Goal: Transaction & Acquisition: Purchase product/service

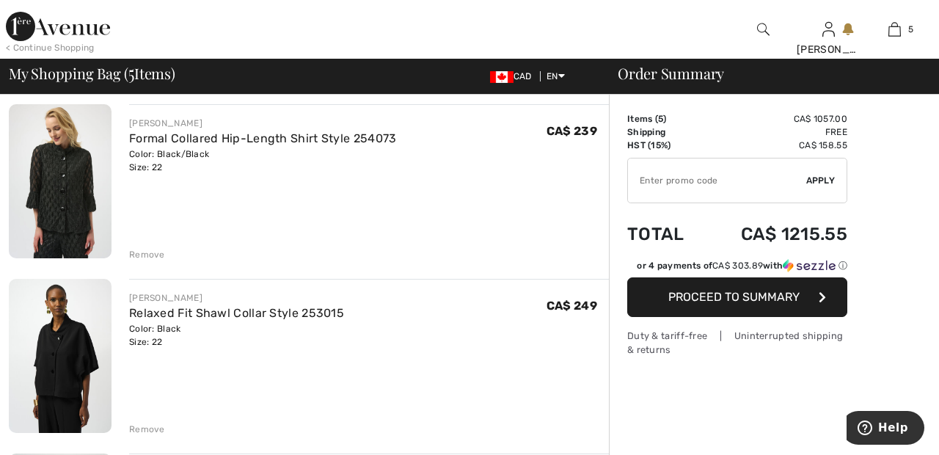
scroll to position [454, 0]
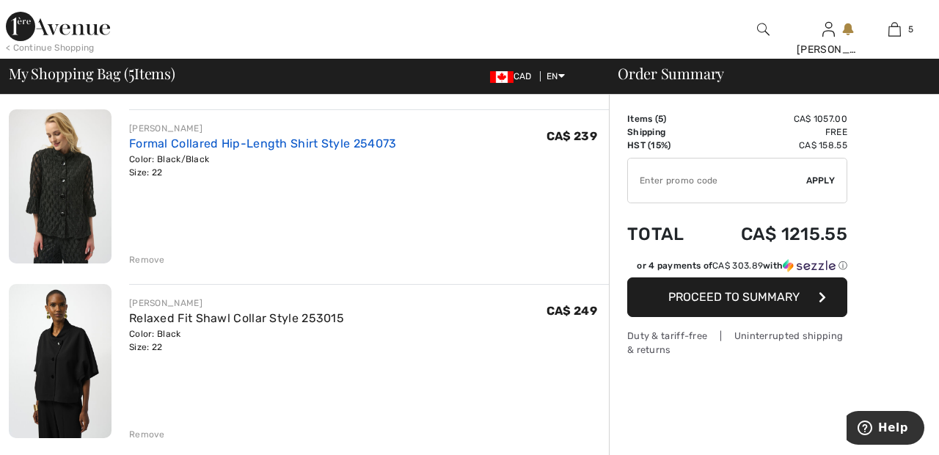
click at [374, 138] on link "Formal Collared Hip-Length Shirt Style 254073" at bounding box center [263, 143] width 268 height 14
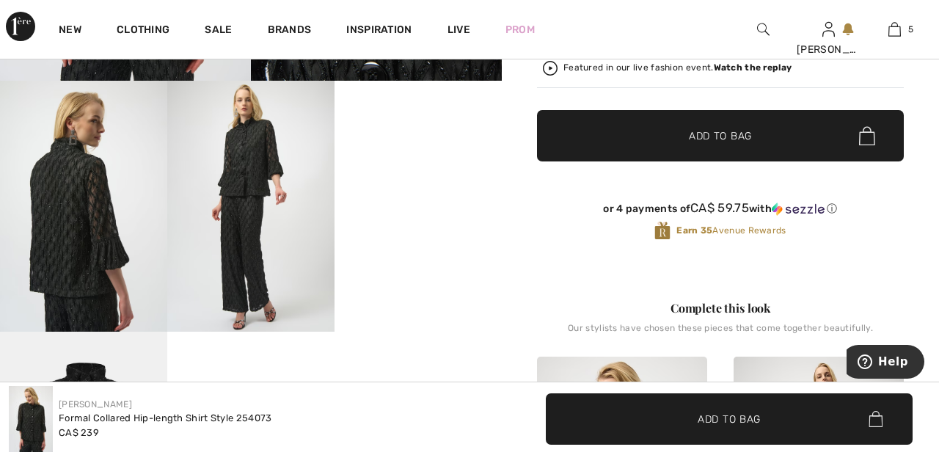
scroll to position [448, 0]
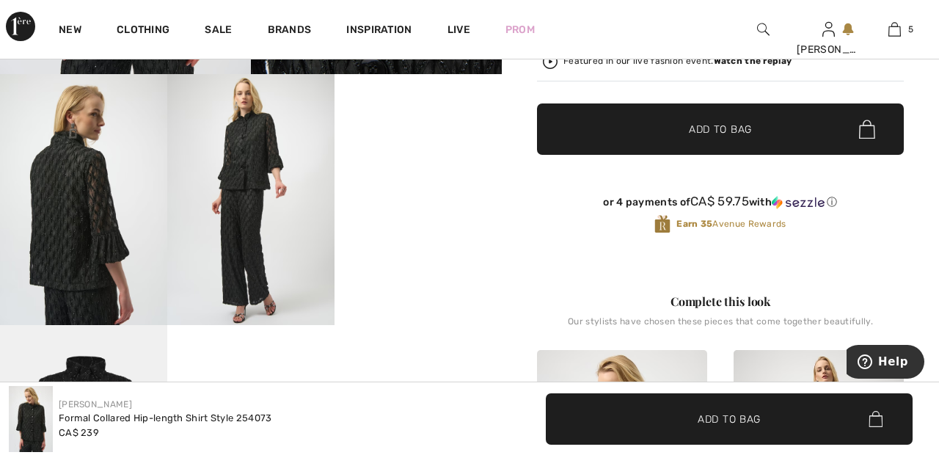
click at [435, 158] on video "Your browser does not support the video tag." at bounding box center [418, 116] width 167 height 84
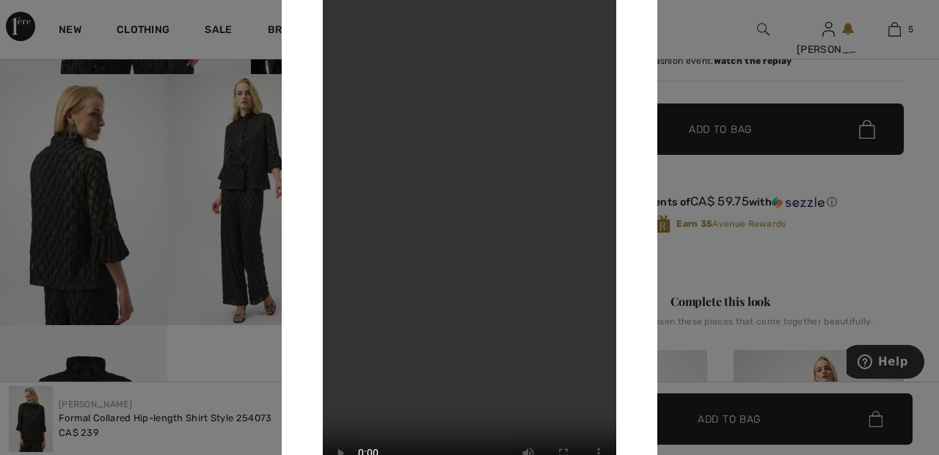
click at [710, 45] on div at bounding box center [469, 227] width 939 height 455
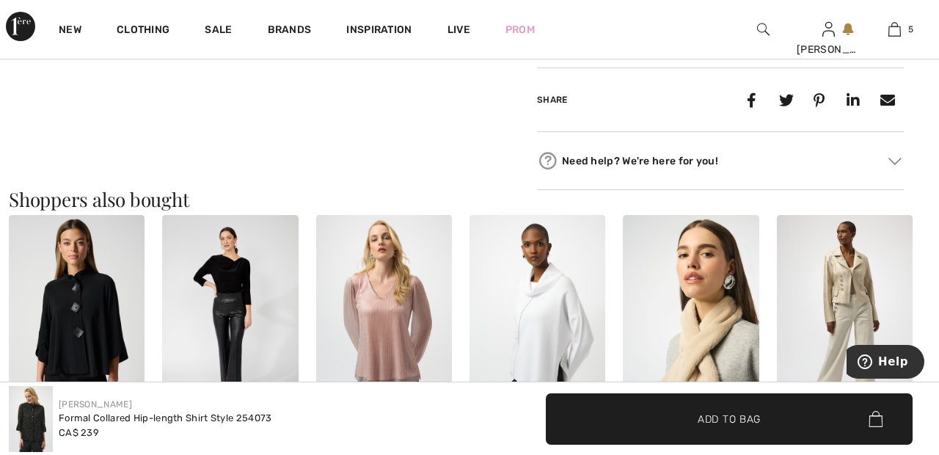
click at [94, 307] on img at bounding box center [77, 317] width 136 height 204
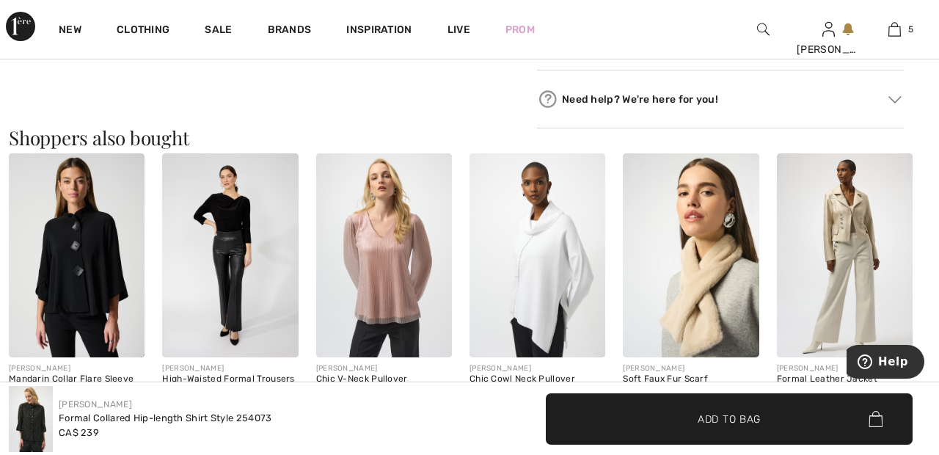
scroll to position [1345, 0]
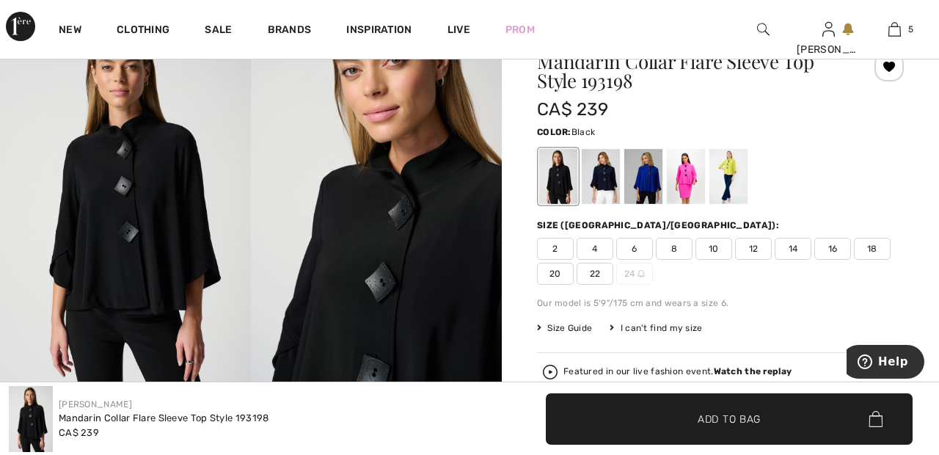
scroll to position [136, 0]
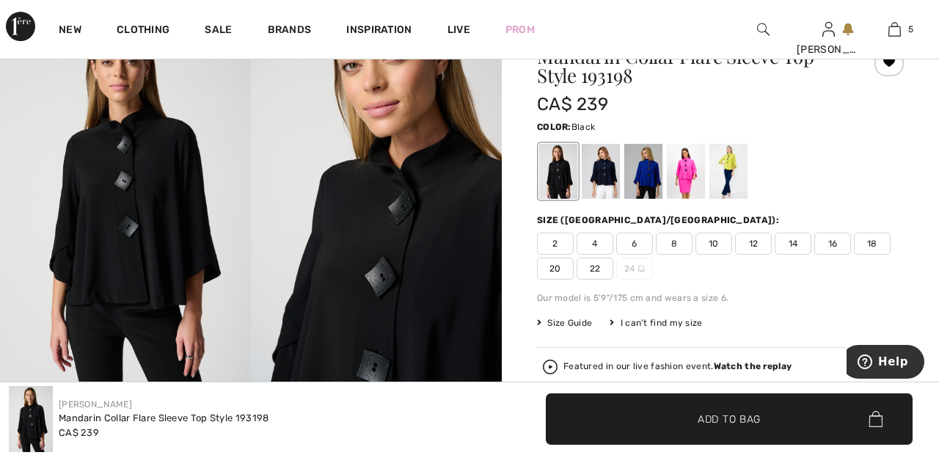
click at [556, 271] on span "20" at bounding box center [555, 269] width 37 height 22
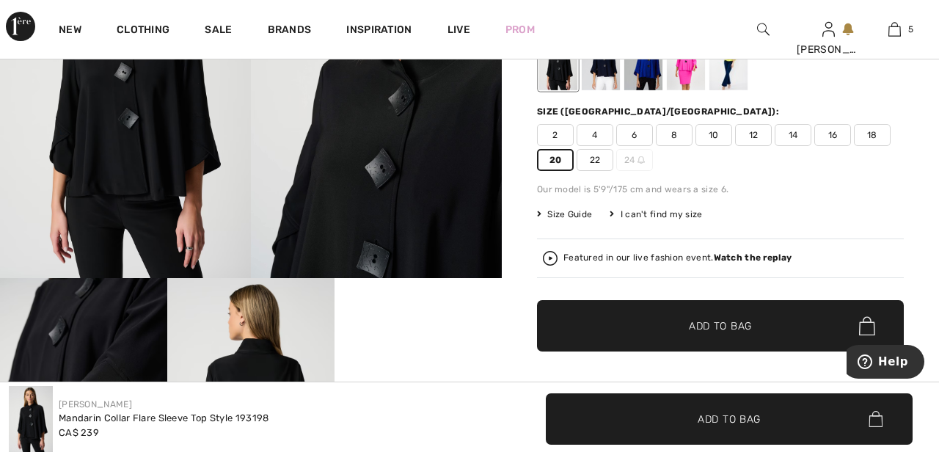
scroll to position [245, 0]
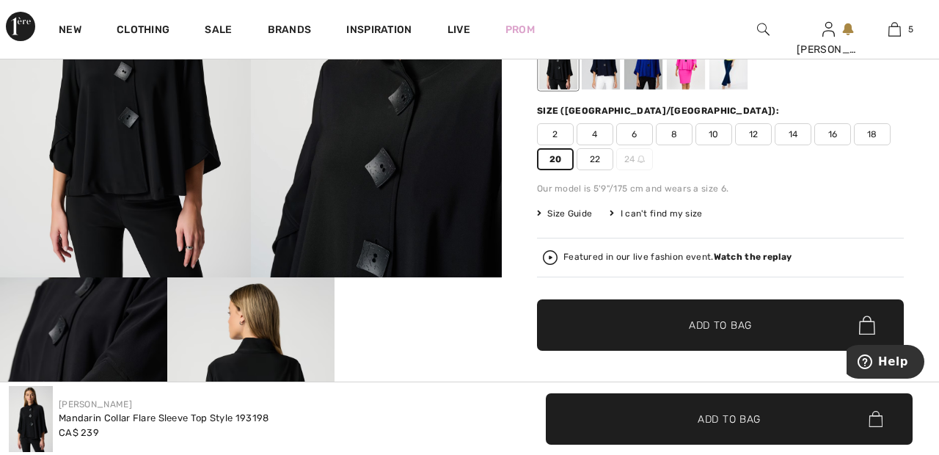
click at [743, 319] on span "Add to Bag" at bounding box center [720, 325] width 63 height 15
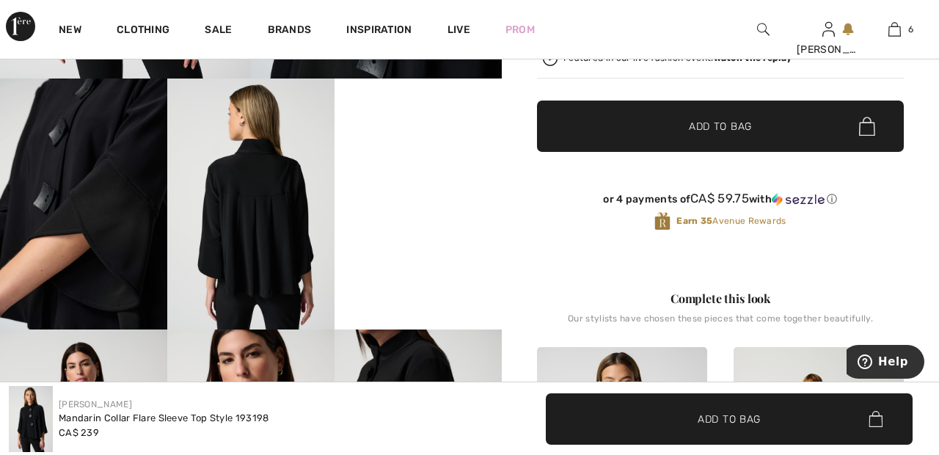
scroll to position [450, 0]
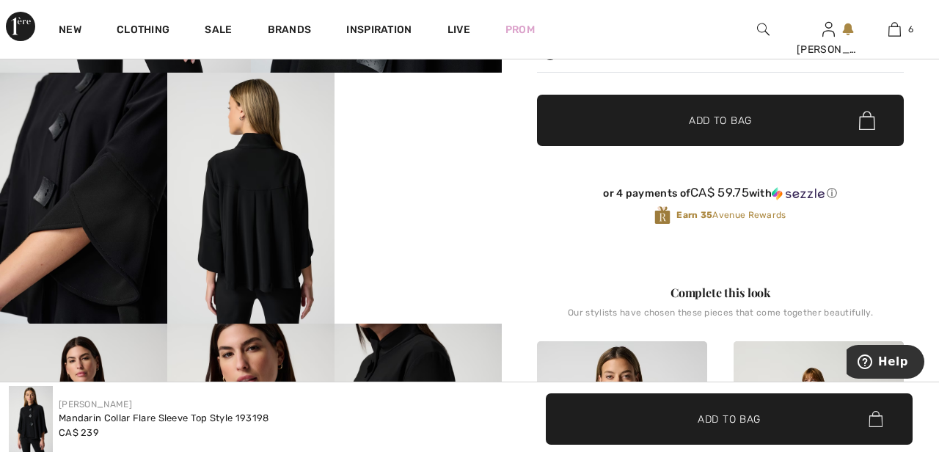
click at [283, 228] on img at bounding box center [250, 198] width 167 height 251
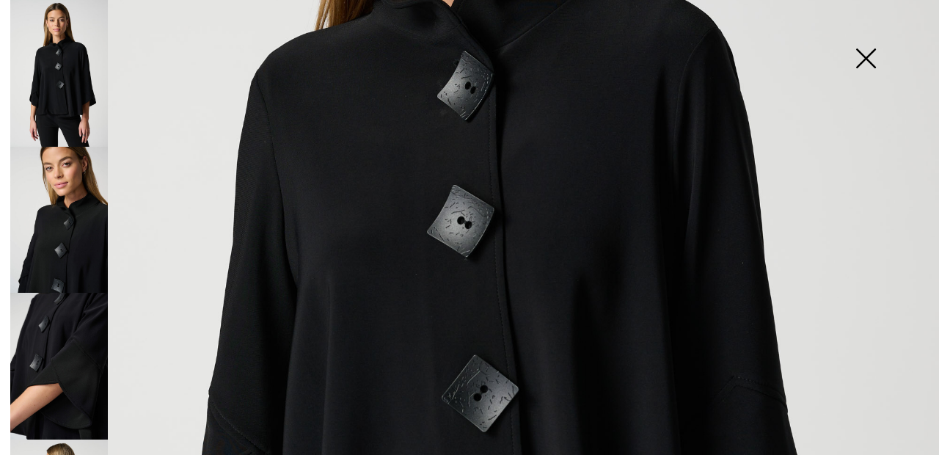
scroll to position [414, 0]
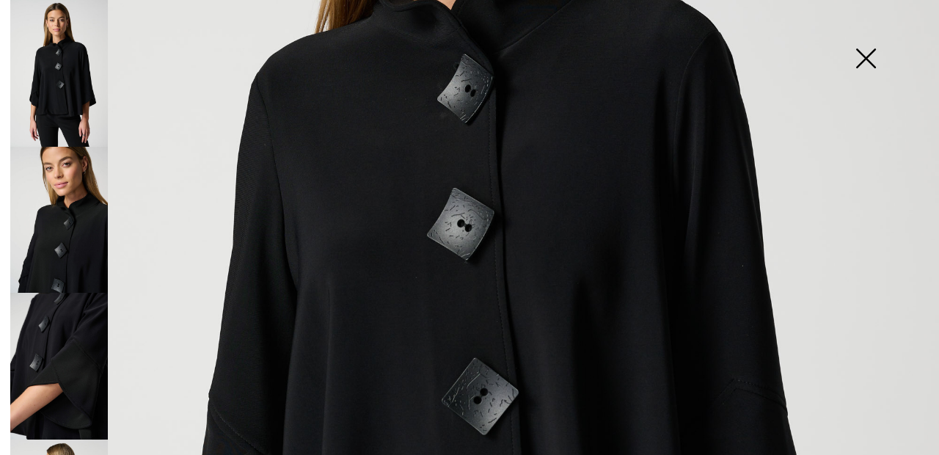
click at [860, 70] on img at bounding box center [865, 60] width 73 height 76
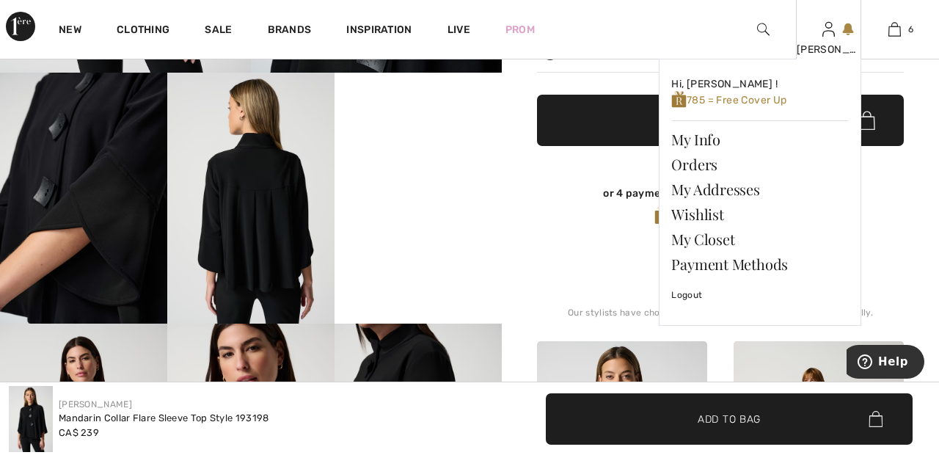
click at [828, 34] on img at bounding box center [829, 30] width 12 height 18
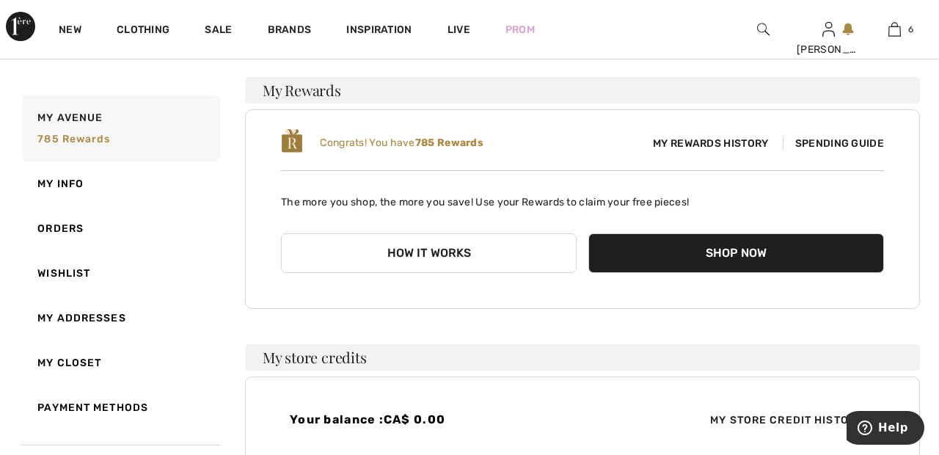
scroll to position [189, 0]
click at [84, 269] on link "Wishlist" at bounding box center [119, 273] width 201 height 45
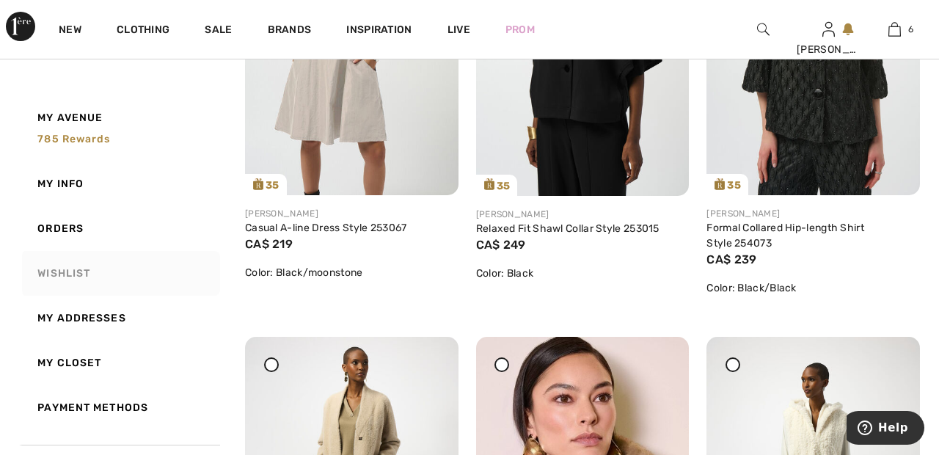
scroll to position [0, 0]
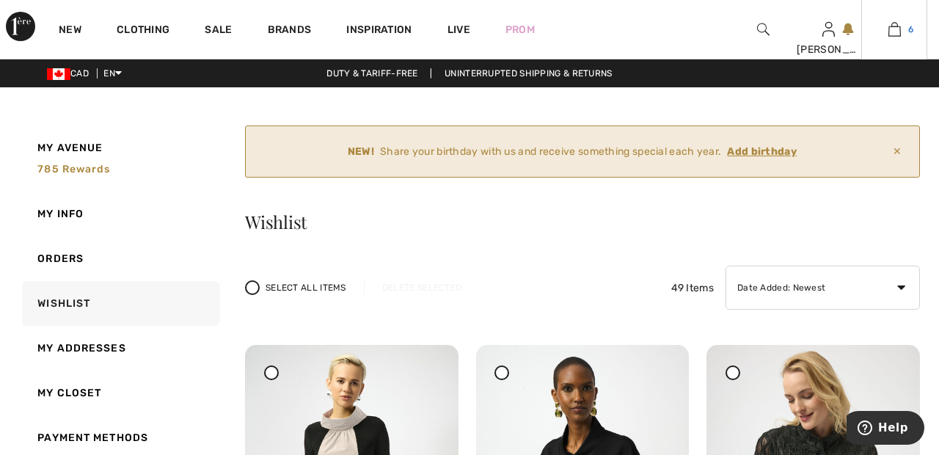
click at [898, 32] on img at bounding box center [895, 30] width 12 height 18
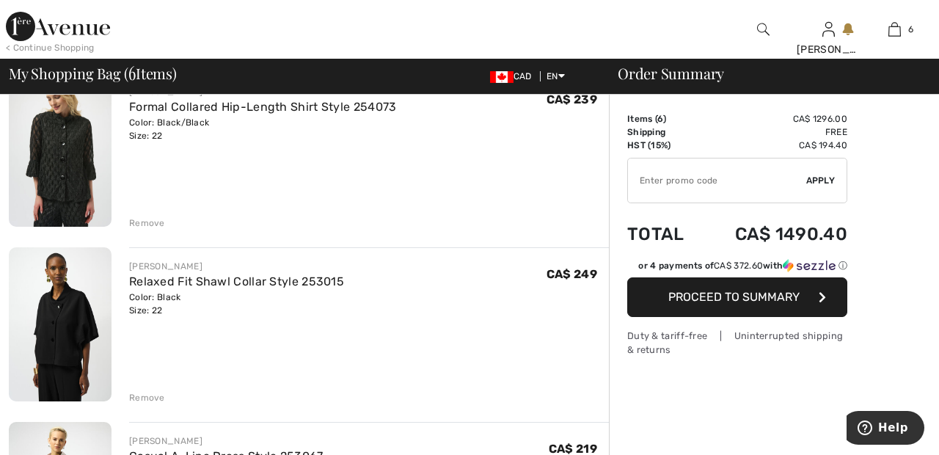
scroll to position [489, 0]
